Goal: Transaction & Acquisition: Download file/media

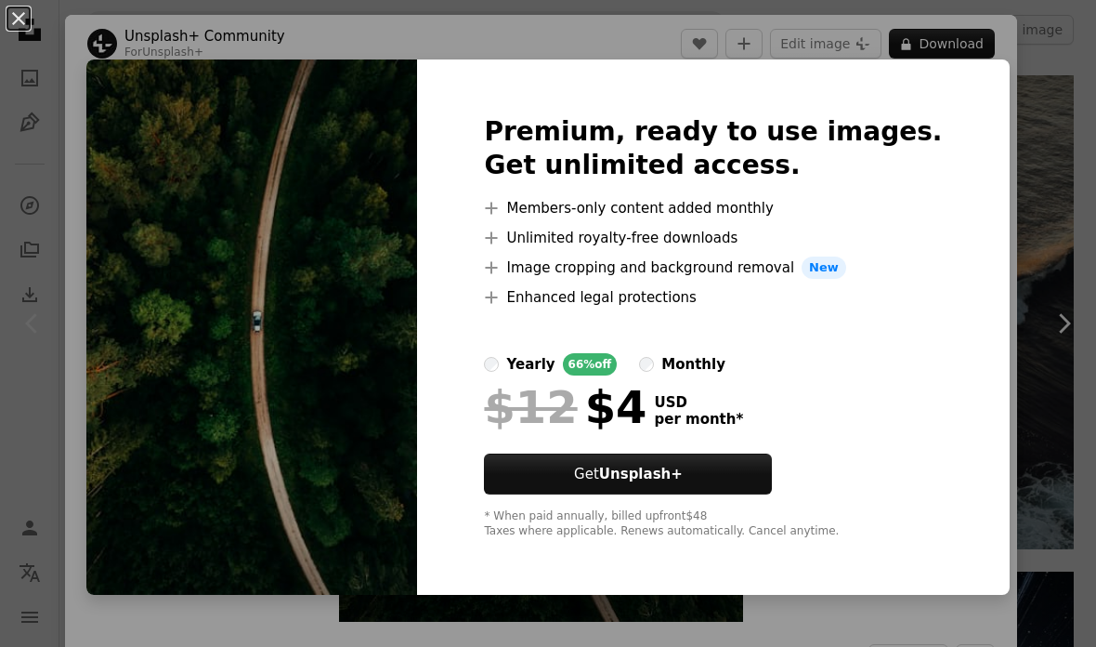
scroll to position [169, 0]
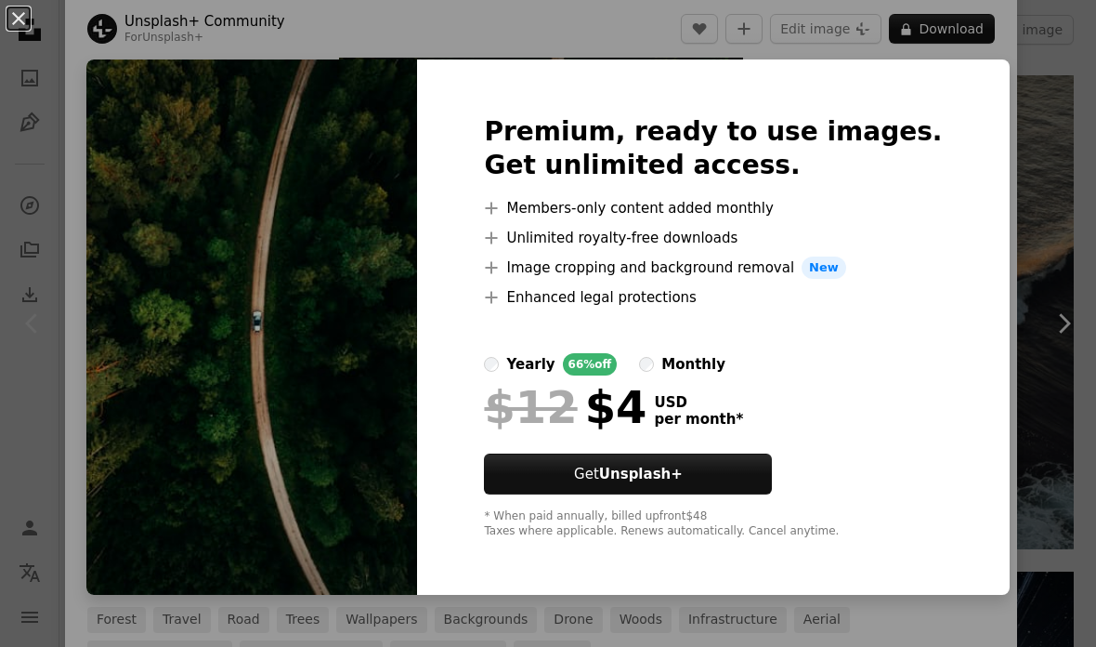
click at [7, 8] on button "An X shape" at bounding box center [18, 18] width 22 height 22
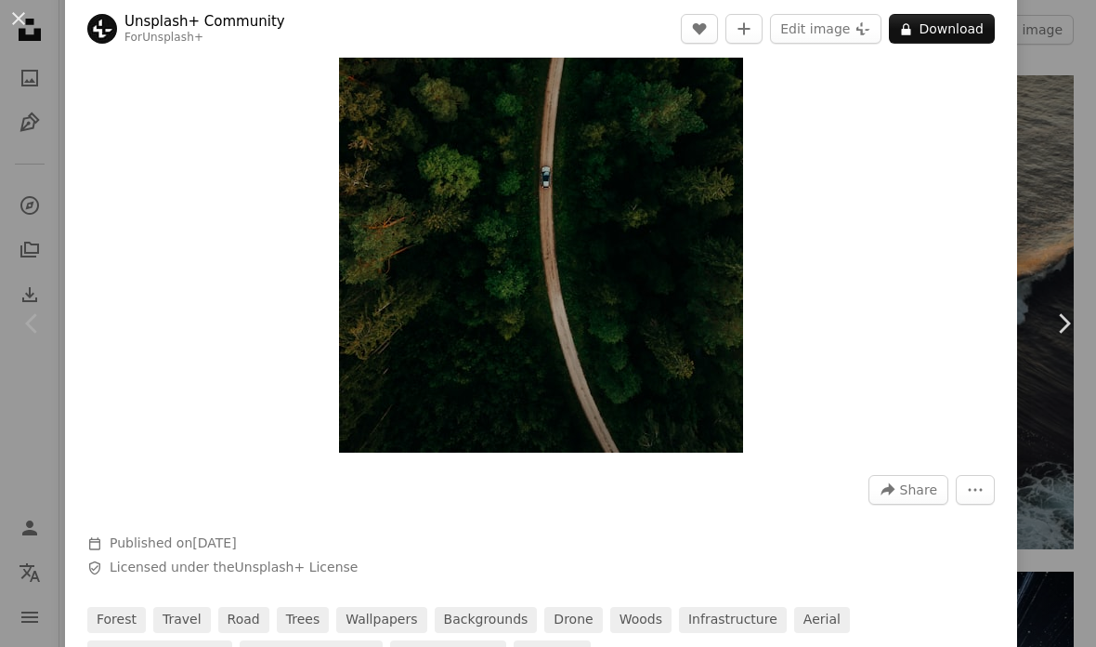
click at [30, 19] on button "An X shape" at bounding box center [18, 18] width 22 height 22
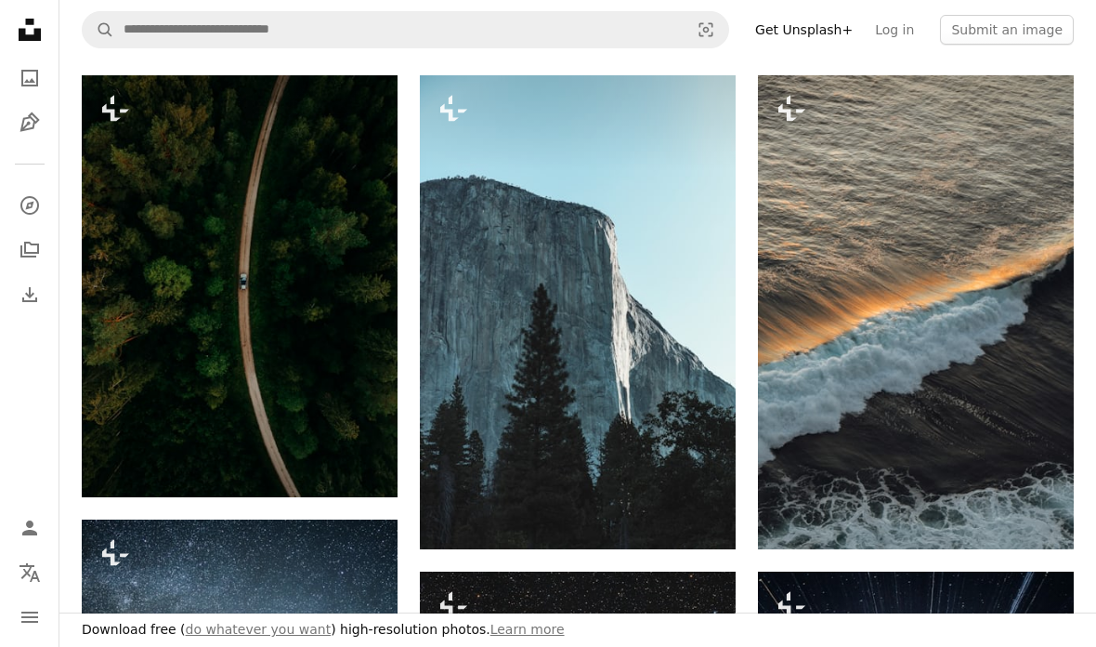
click at [676, 275] on img at bounding box center [578, 312] width 316 height 474
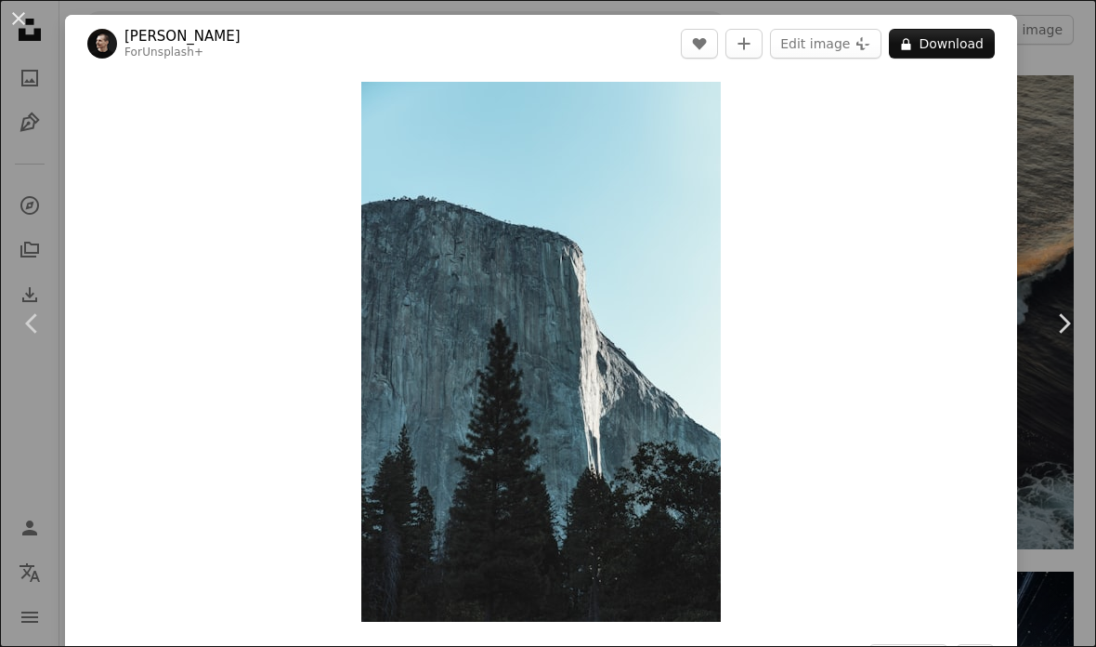
click at [56, 76] on div "An X shape Chevron left Chevron right [PERSON_NAME] For Unsplash+ A heart A plu…" at bounding box center [548, 323] width 1096 height 647
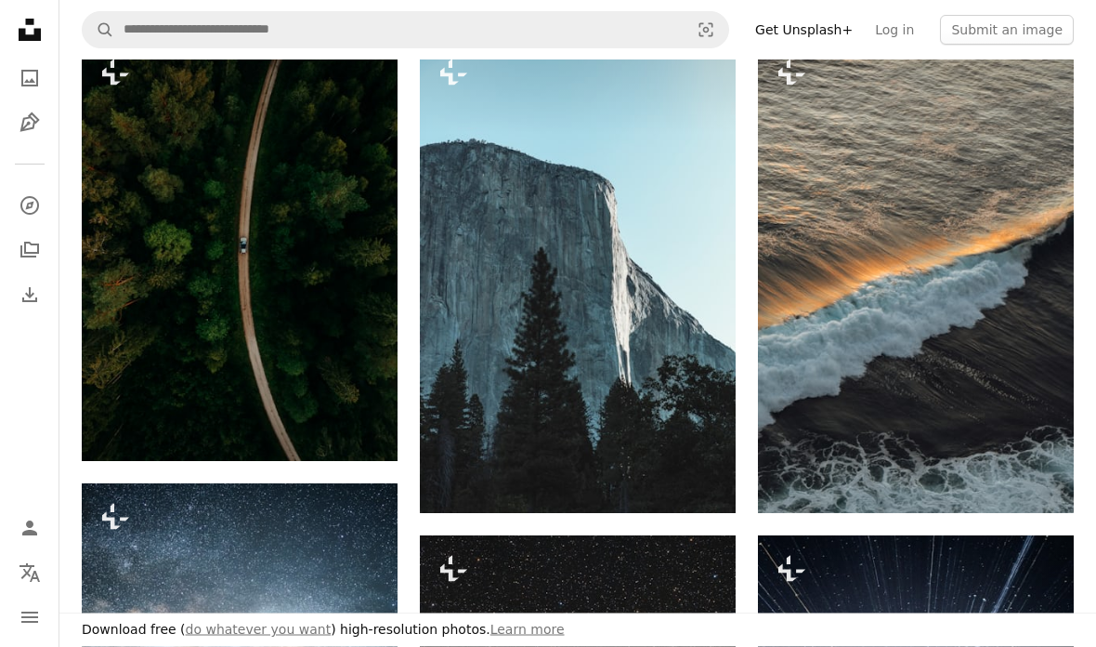
click at [1016, 318] on img at bounding box center [916, 277] width 316 height 474
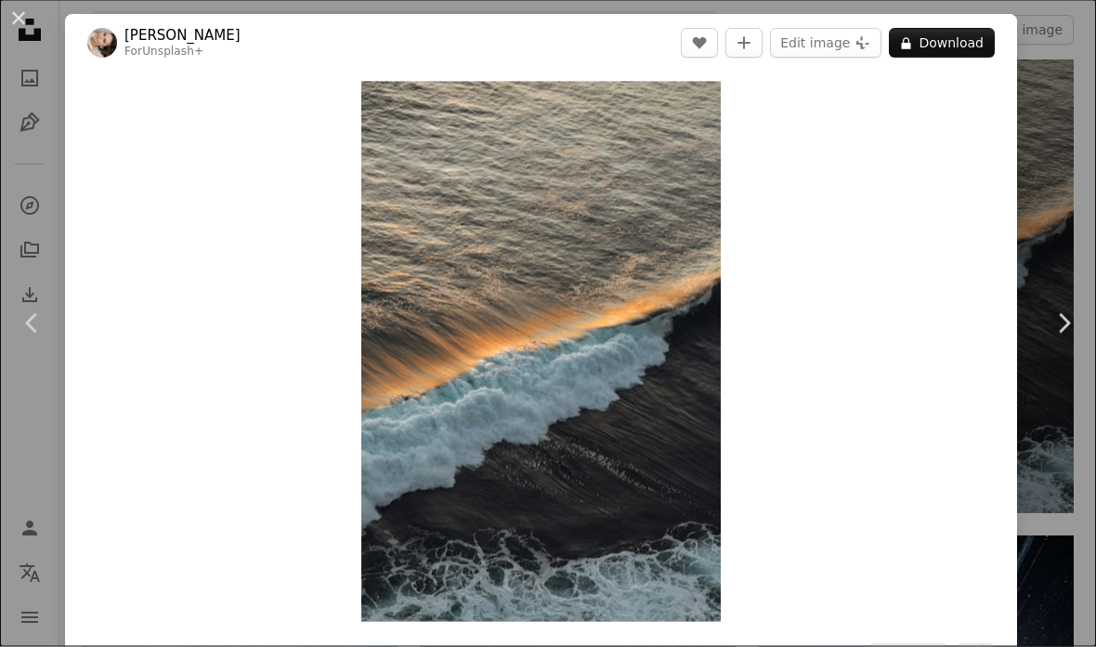
scroll to position [284, 0]
click at [987, 49] on button "A lock Download" at bounding box center [942, 44] width 106 height 30
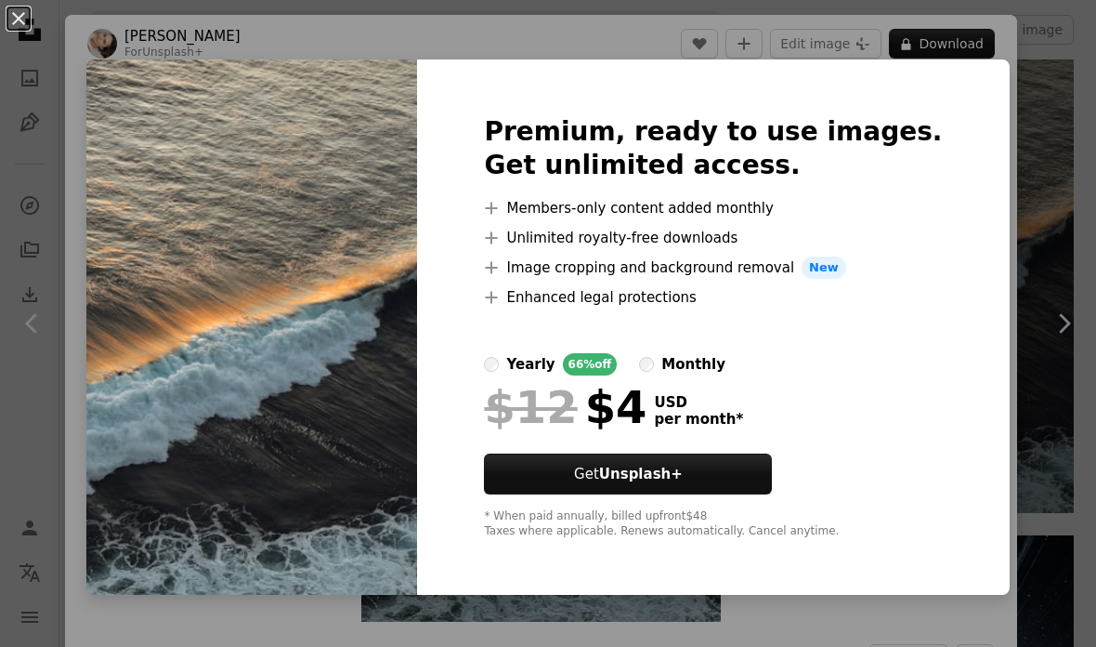
click at [64, 39] on div "An X shape Premium, ready to use images. Get unlimited access. A plus sign Memb…" at bounding box center [548, 323] width 1096 height 647
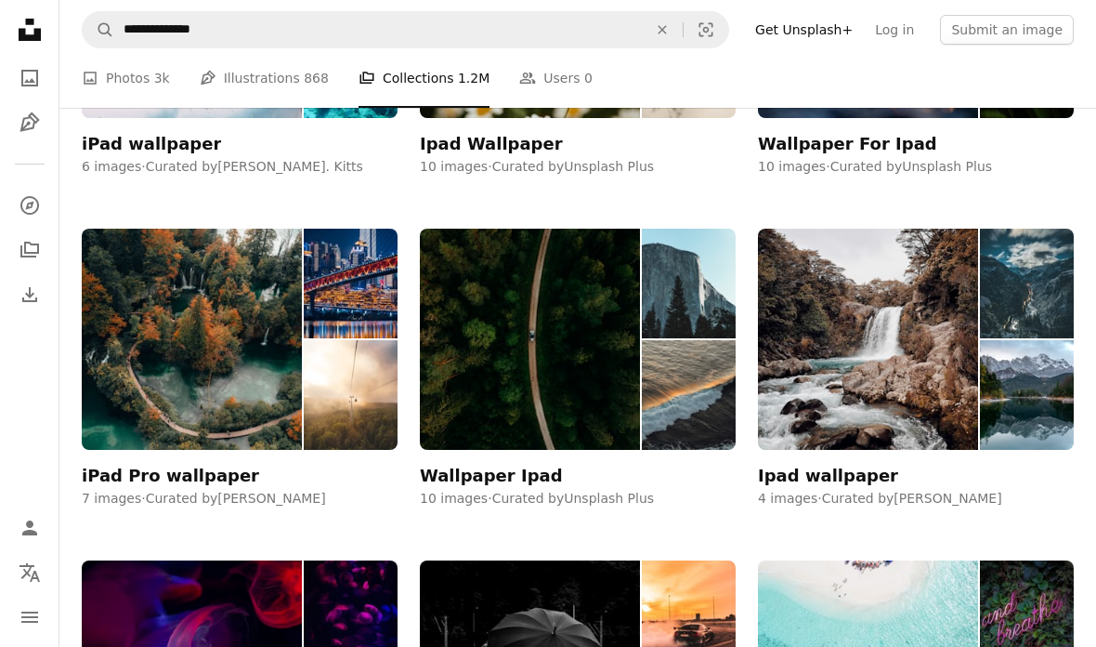
scroll to position [3011, 0]
click at [208, 239] on img at bounding box center [192, 339] width 220 height 221
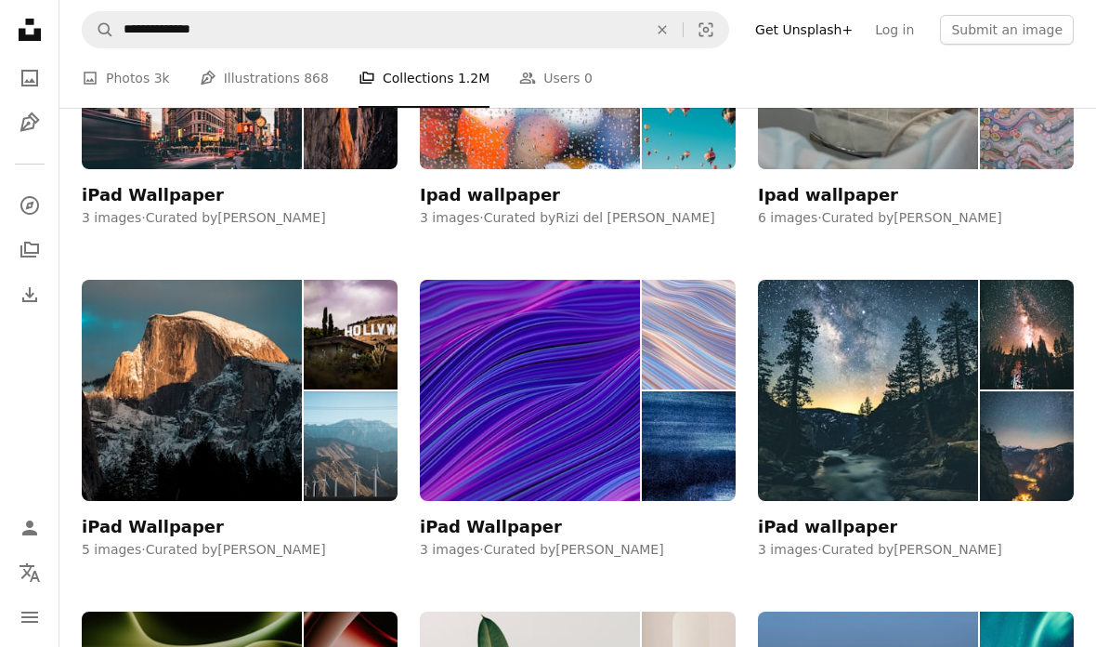
scroll to position [3885, 0]
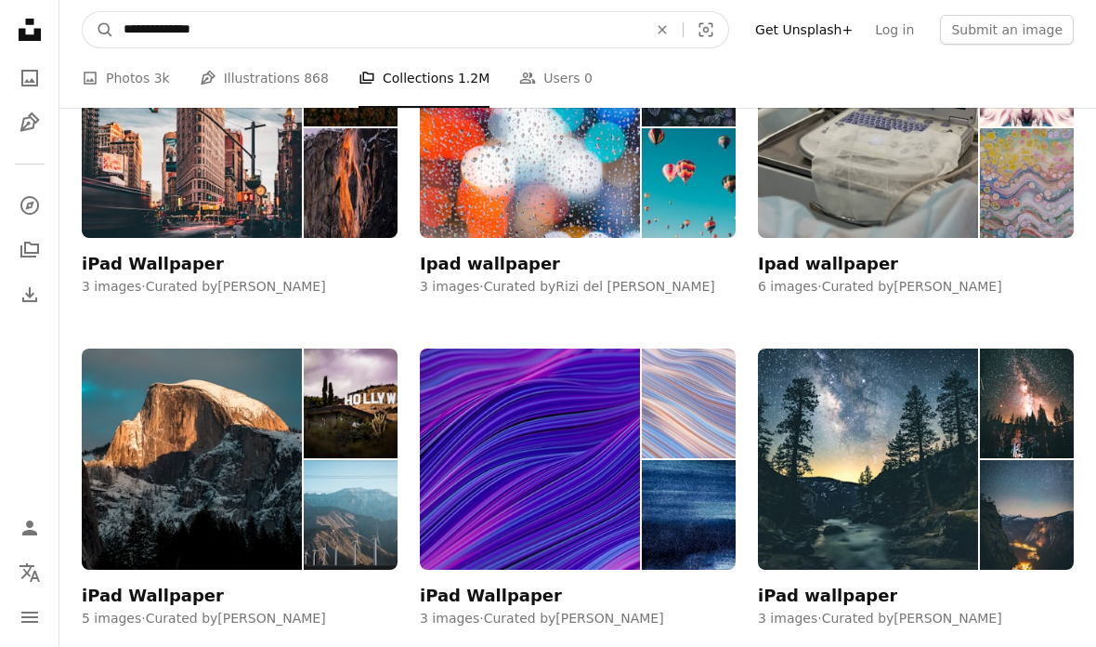
click at [224, 42] on input "**********" at bounding box center [378, 29] width 528 height 35
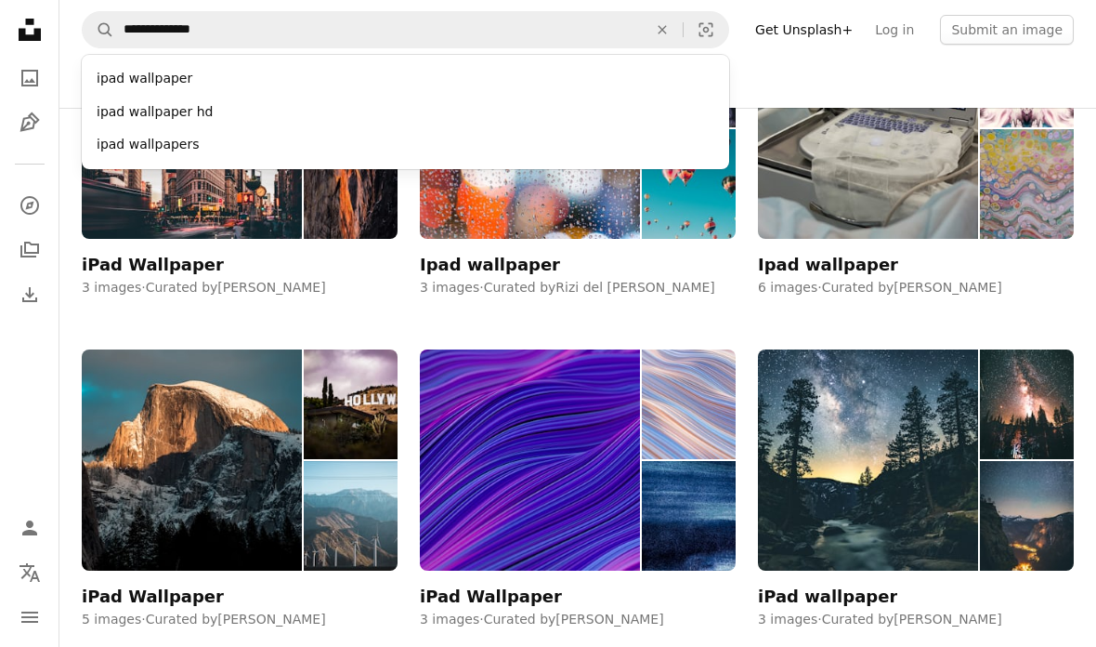
click at [123, 115] on div "ipad wallpaper hd" at bounding box center [406, 112] width 648 height 33
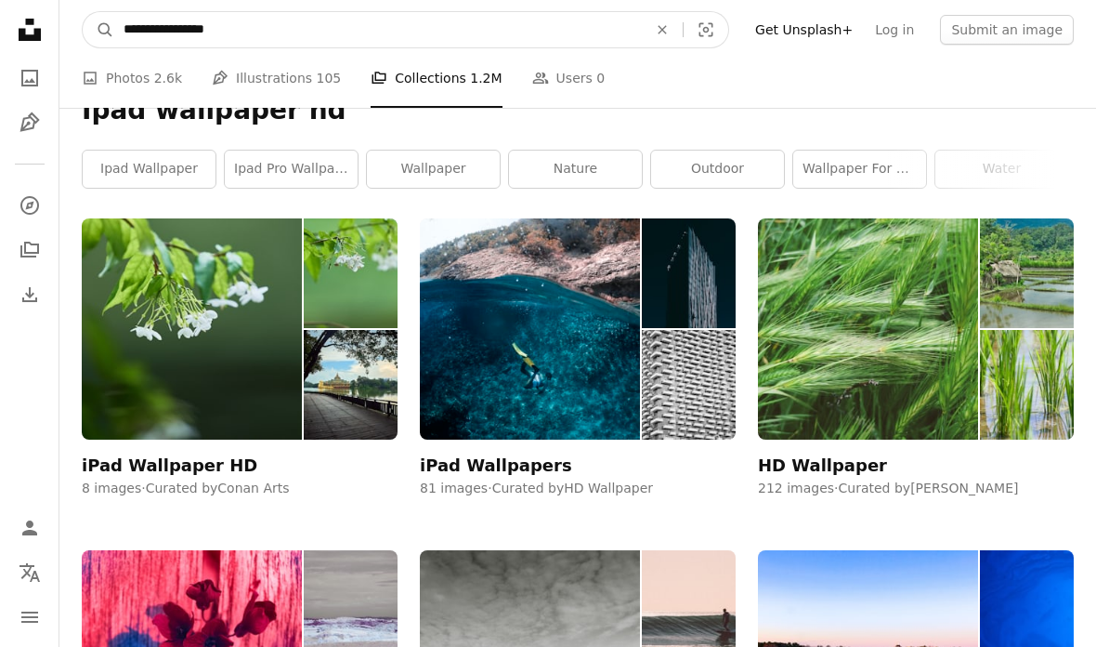
click at [281, 31] on input "**********" at bounding box center [378, 29] width 528 height 35
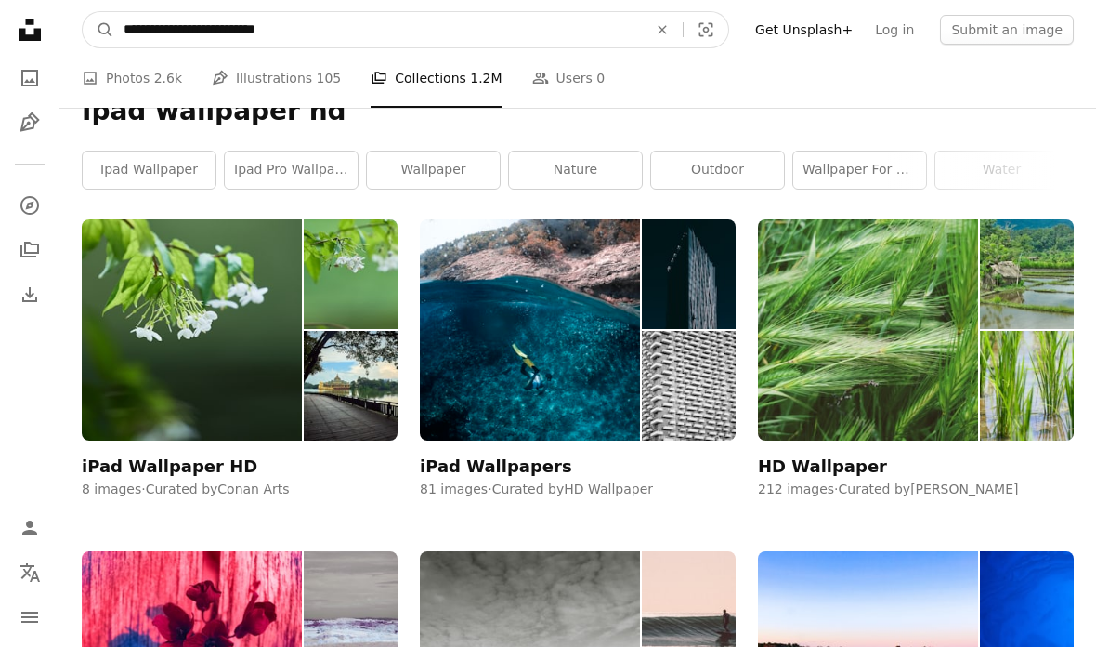
type input "**********"
click at [98, 29] on button "A magnifying glass" at bounding box center [99, 29] width 32 height 35
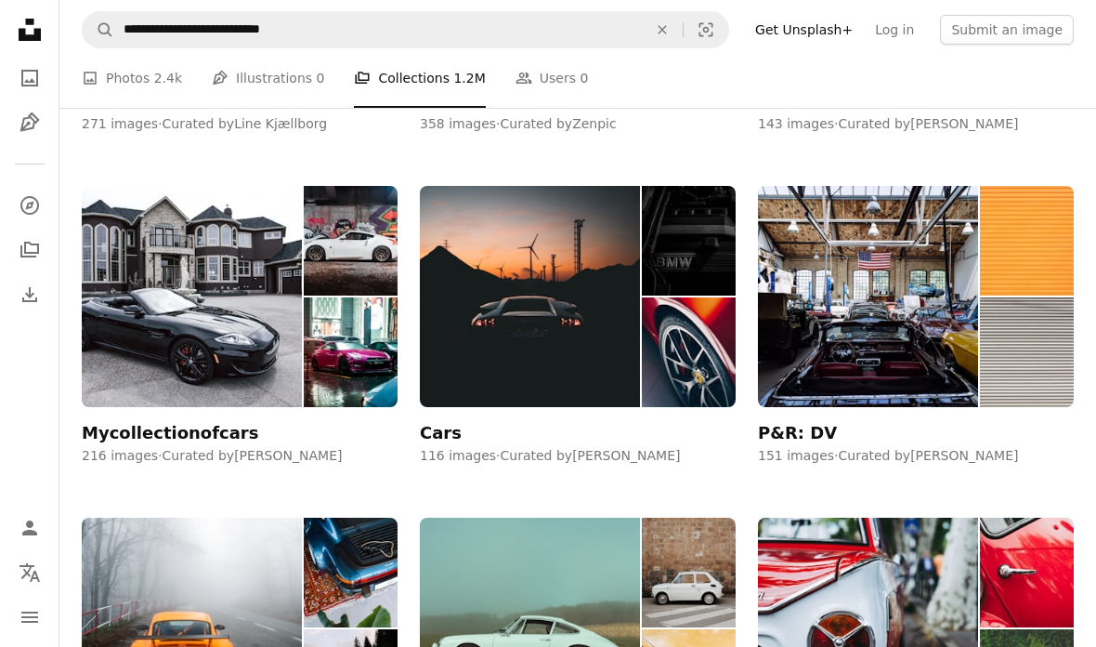
scroll to position [1097, 0]
